Goal: Find specific page/section: Locate a particular part of the current website

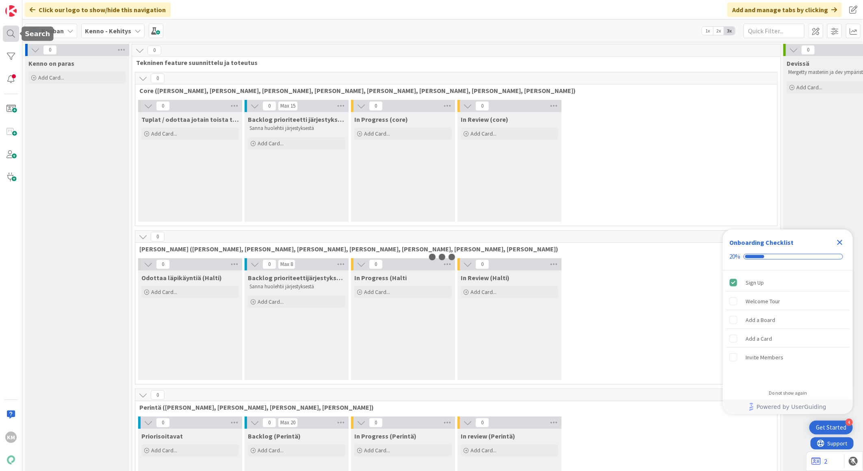
click at [11, 36] on div at bounding box center [11, 34] width 16 height 16
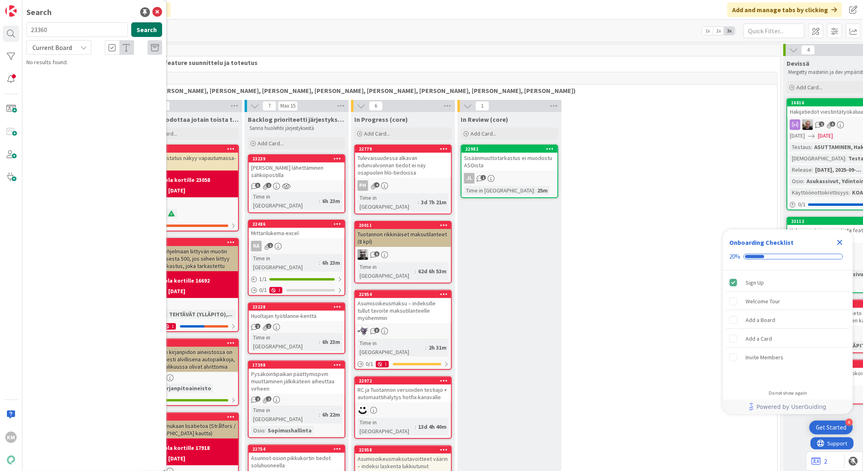
type input "23360"
click at [143, 31] on button "Search" at bounding box center [146, 29] width 31 height 15
click at [80, 49] on icon at bounding box center [83, 47] width 6 height 6
click at [66, 86] on span "All Boards" at bounding box center [73, 81] width 84 height 12
click at [78, 82] on span "Stagingiin lisättävä oikea sähköpostin lähetysosoite testausta varten" at bounding box center [93, 76] width 111 height 16
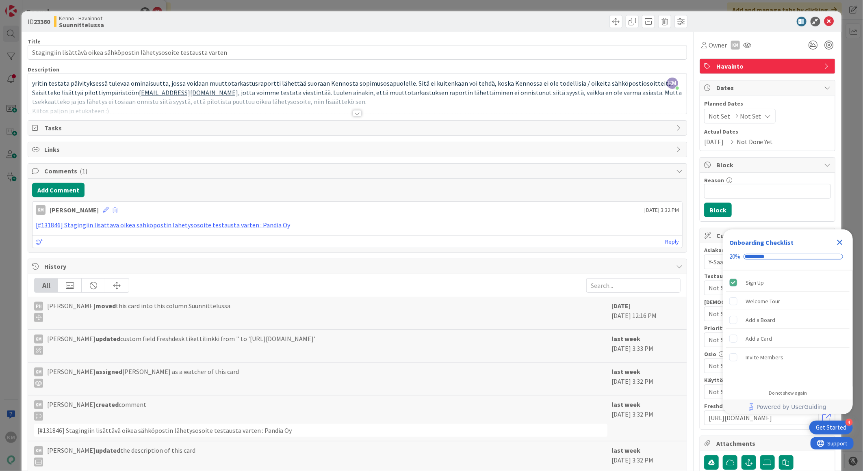
click at [829, 23] on div at bounding box center [763, 22] width 144 height 10
click at [824, 22] on icon at bounding box center [829, 22] width 10 height 10
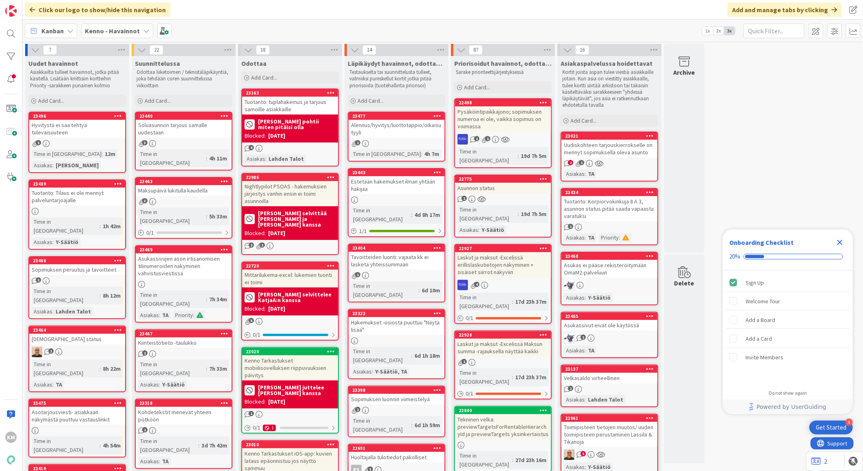
click at [617, 153] on div "Uudiskohteen tarjouskierrokselle on mennyt sopimuksella oleva asunto" at bounding box center [609, 149] width 96 height 18
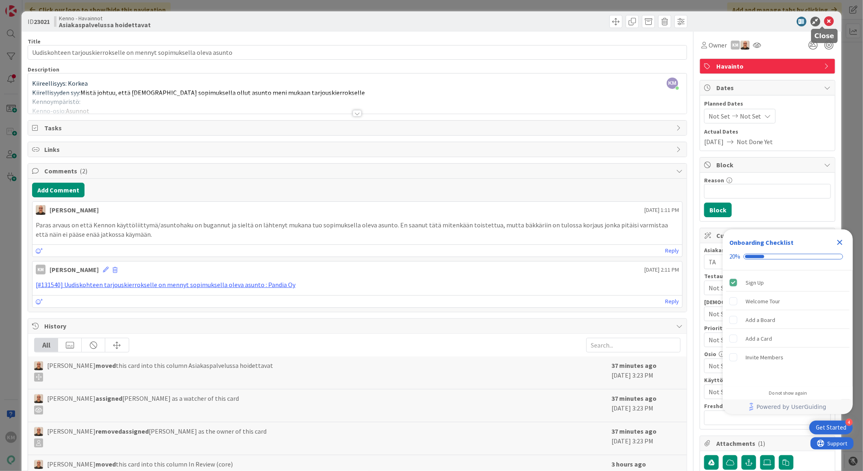
click at [824, 23] on icon at bounding box center [829, 22] width 10 height 10
